Goal: Book appointment/travel/reservation

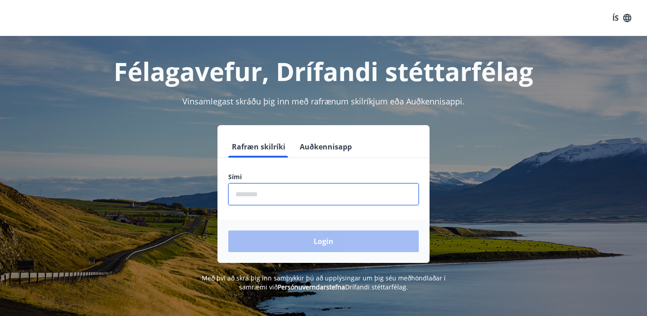
click at [286, 199] on input "phone" at bounding box center [323, 194] width 191 height 22
type input "********"
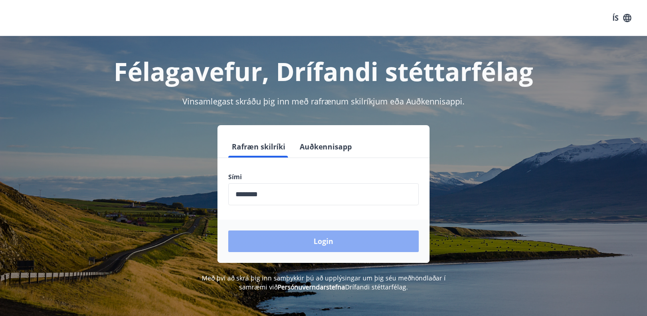
click at [298, 246] on button "Login" at bounding box center [323, 241] width 191 height 22
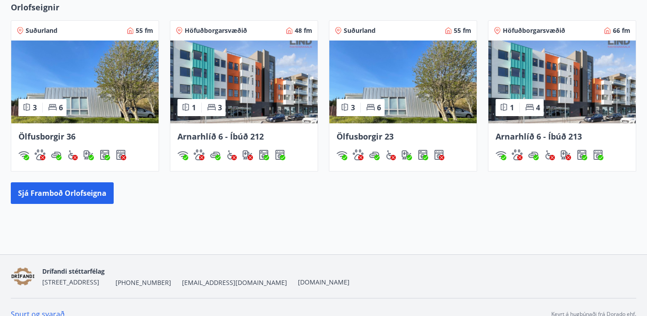
scroll to position [548, 0]
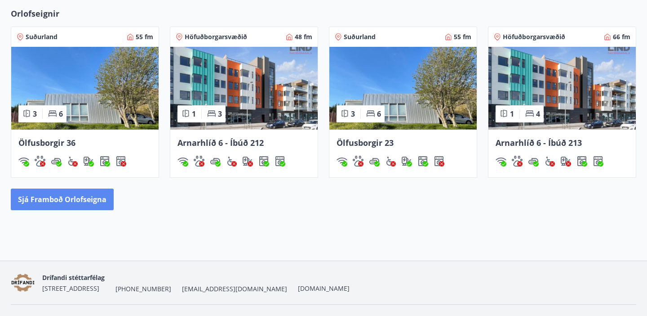
click at [50, 200] on button "Sjá framboð orlofseigna" at bounding box center [62, 199] width 103 height 22
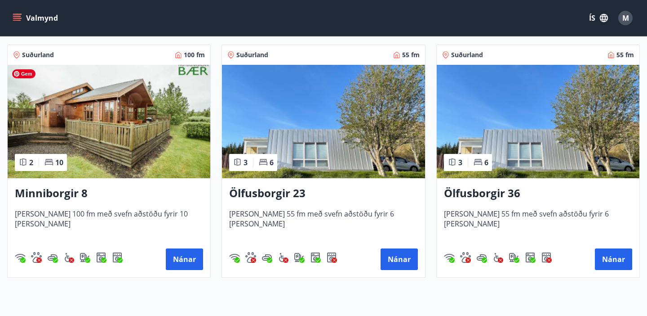
click at [138, 135] on img at bounding box center [109, 121] width 203 height 113
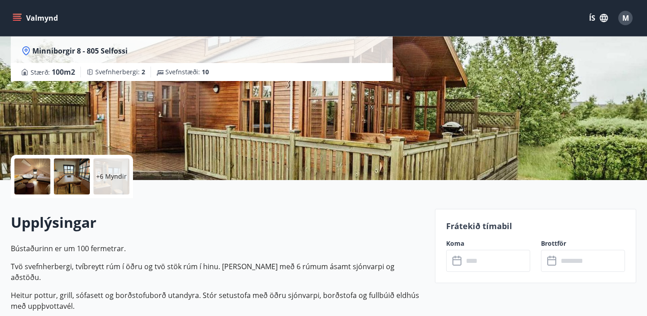
scroll to position [97, 0]
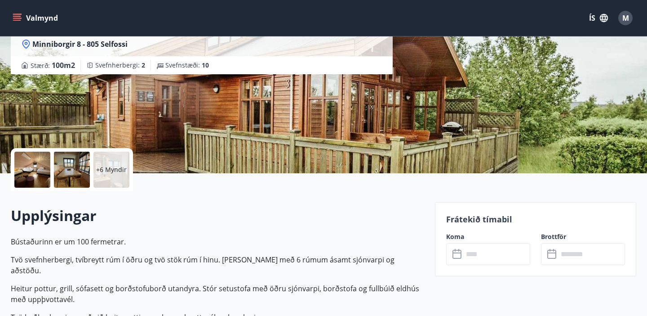
click at [110, 171] on p "+6 Myndir" at bounding box center [111, 169] width 31 height 9
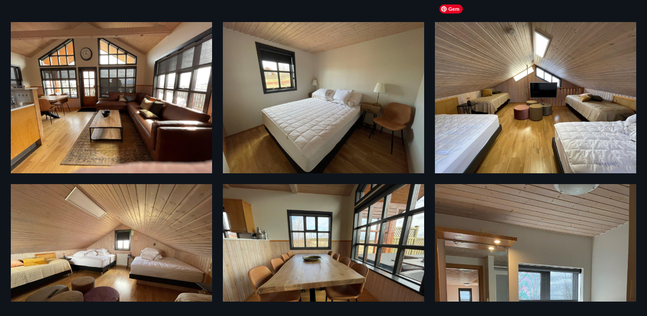
scroll to position [0, 0]
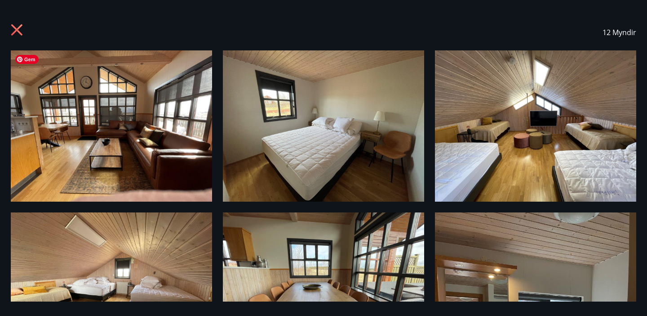
click at [12, 28] on icon at bounding box center [18, 31] width 14 height 14
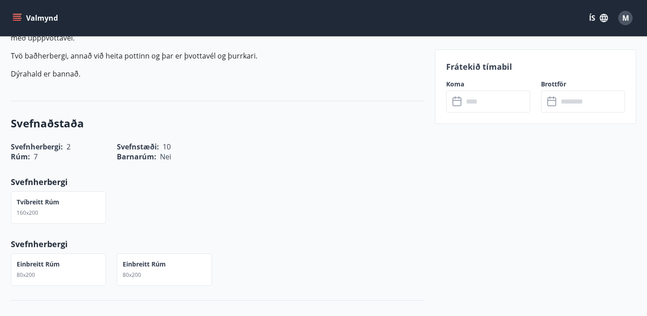
scroll to position [359, 0]
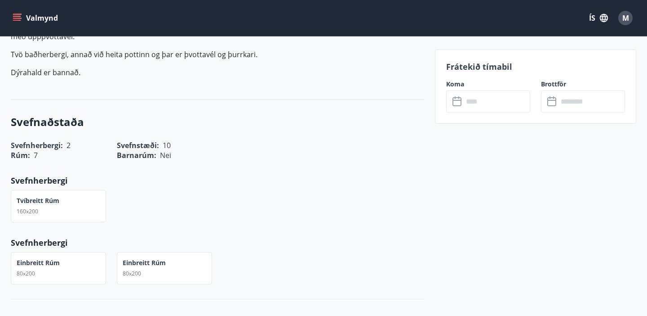
click at [165, 150] on span "Nei" at bounding box center [165, 155] width 11 height 10
click at [201, 150] on div "Barnarúm : Nei" at bounding box center [164, 155] width 95 height 10
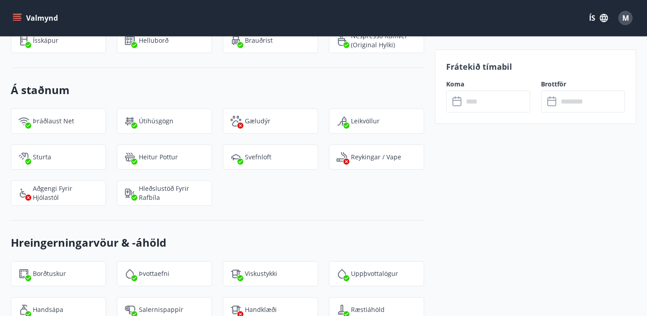
scroll to position [947, 0]
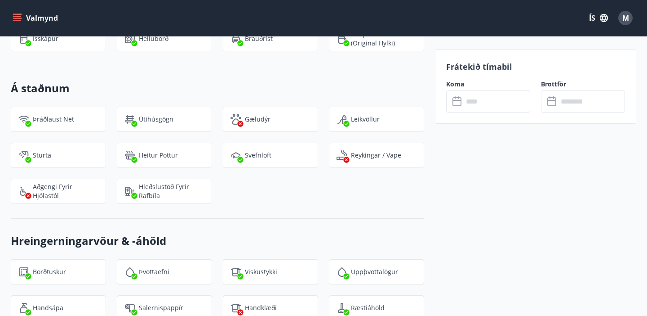
click at [368, 151] on p "Reykingar / Vape" at bounding box center [376, 155] width 50 height 9
click at [423, 218] on div "Hreingerningarvöur & -áhöld Borðtuskur Þvottaefni Viskustykki Uppþvottalögur Ha…" at bounding box center [217, 276] width 413 height 116
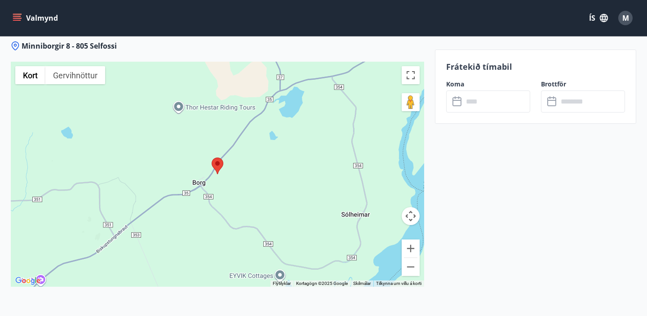
scroll to position [1433, 0]
